Goal: Check status: Check status

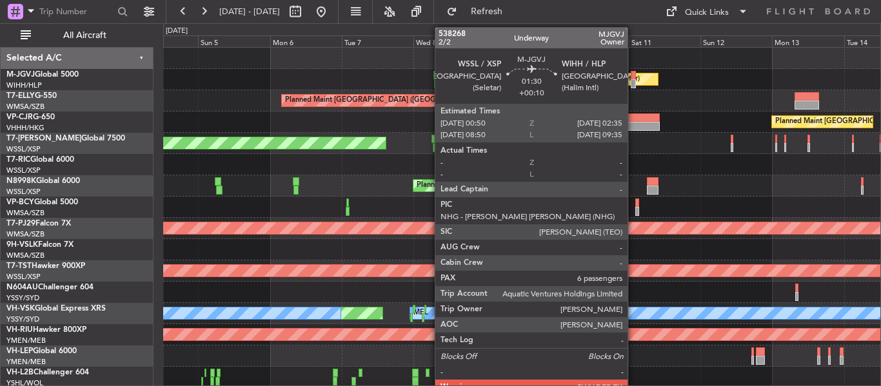
click at [633, 79] on div at bounding box center [633, 83] width 6 height 9
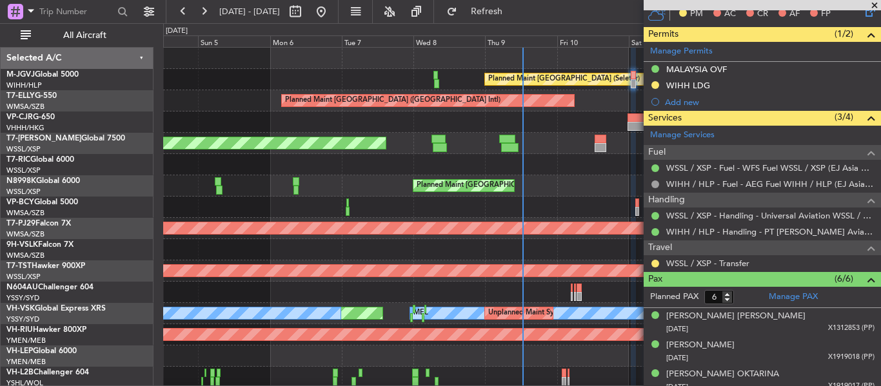
scroll to position [347, 0]
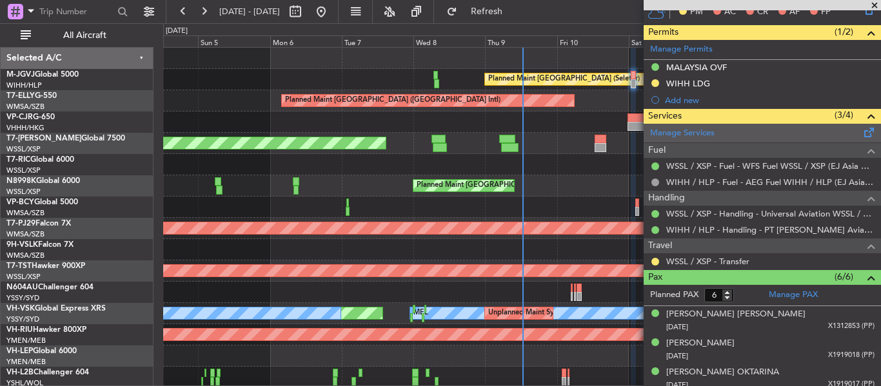
click at [861, 132] on span at bounding box center [868, 130] width 15 height 10
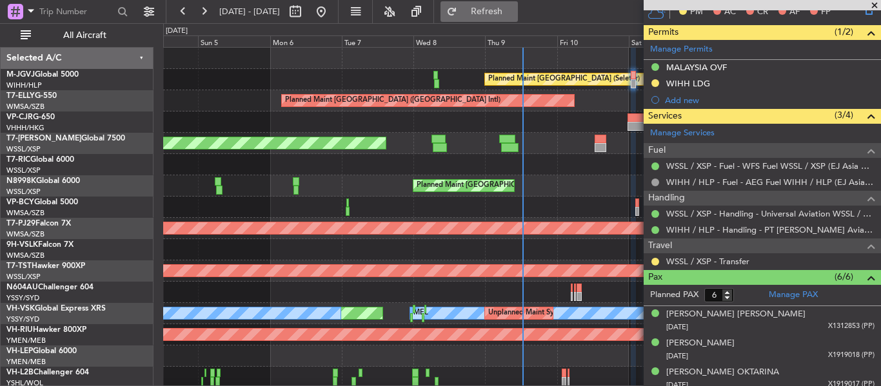
click at [496, 8] on button "Refresh" at bounding box center [478, 11] width 77 height 21
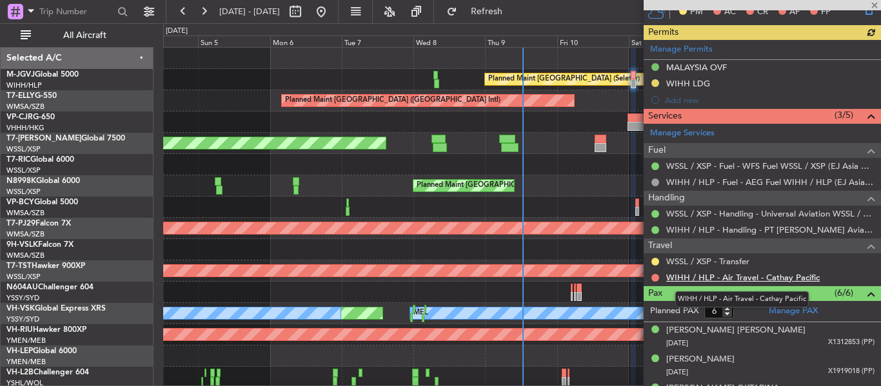
click at [780, 278] on link "WIHH / HLP - Air Travel - Cathay Pacific" at bounding box center [742, 277] width 153 height 11
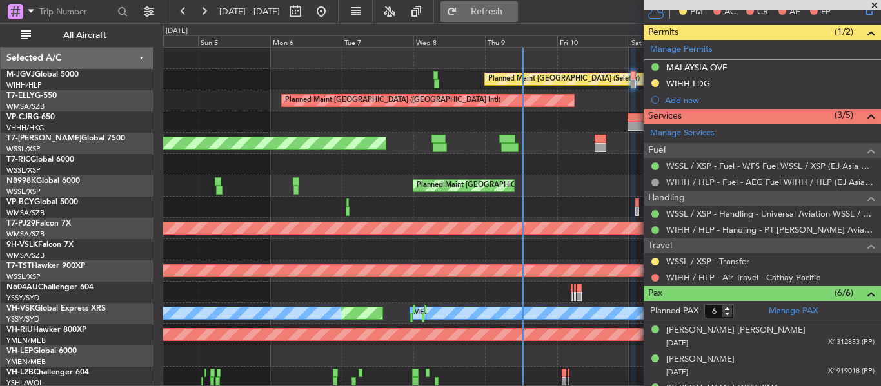
click at [514, 8] on span "Refresh" at bounding box center [487, 11] width 54 height 9
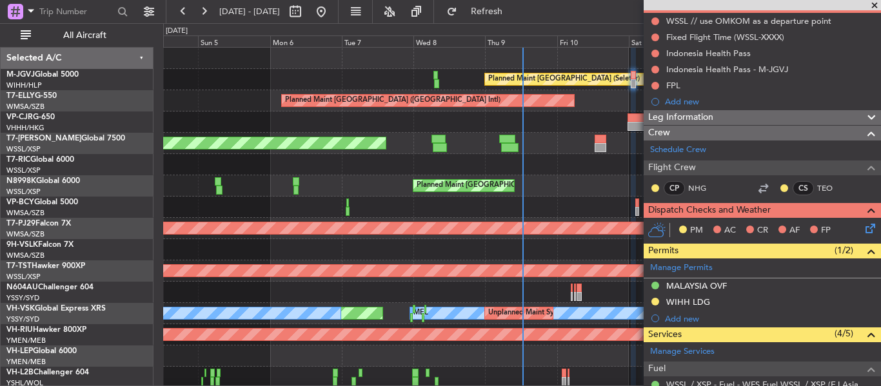
scroll to position [0, 0]
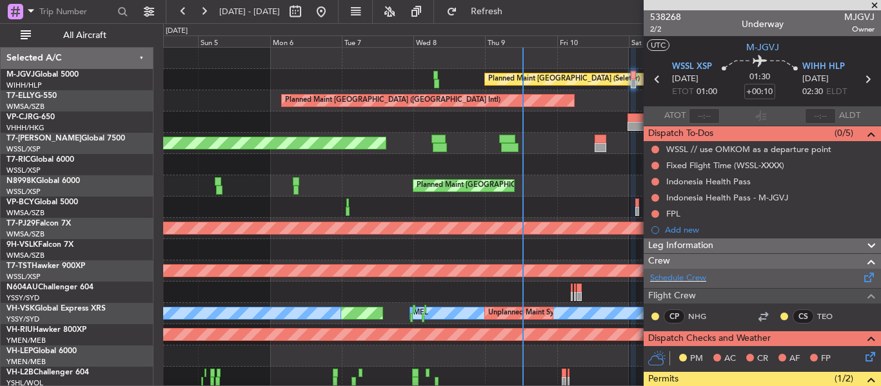
click at [861, 280] on span at bounding box center [868, 275] width 15 height 10
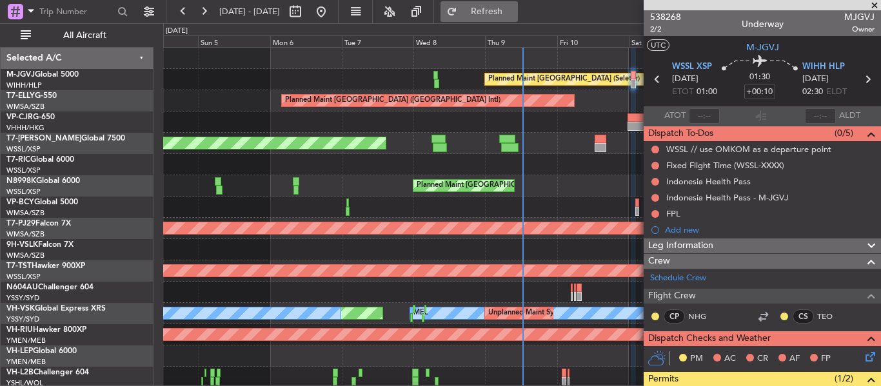
click at [497, 14] on button "Refresh" at bounding box center [478, 11] width 77 height 21
click at [654, 22] on span "538268" at bounding box center [665, 17] width 31 height 14
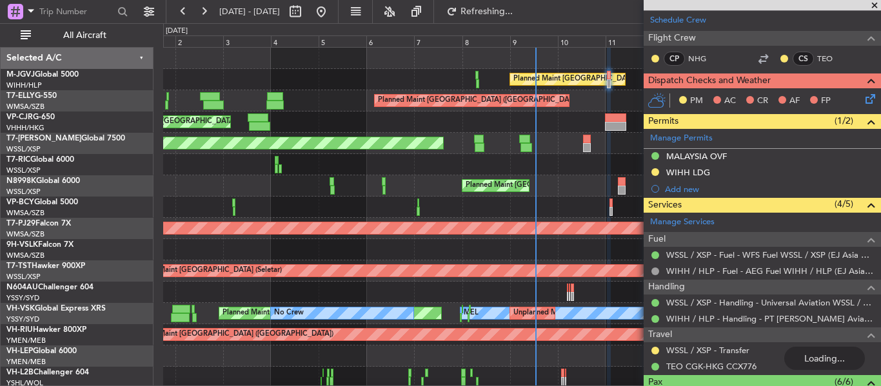
scroll to position [456, 0]
